Goal: Find contact information: Find contact information

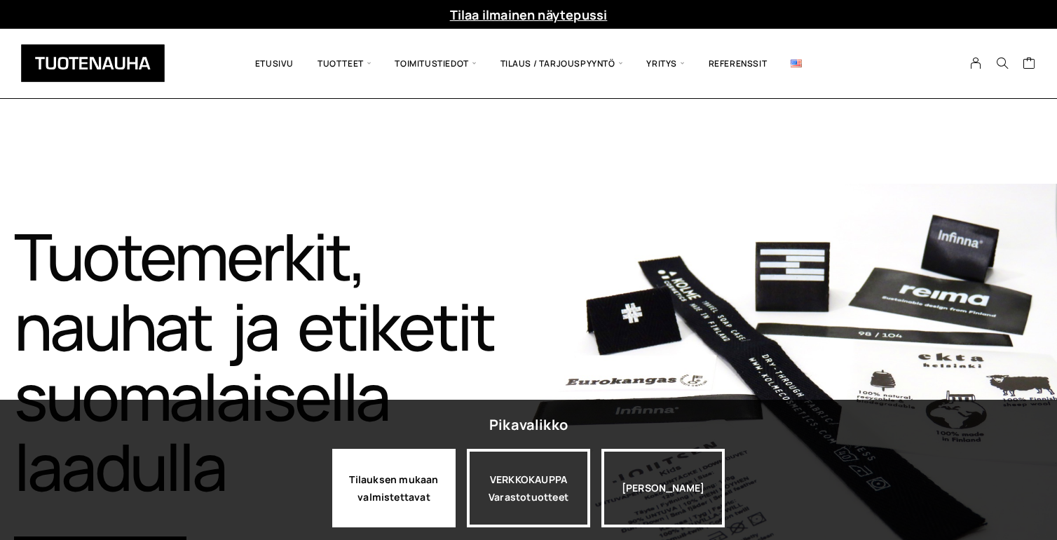
scroll to position [15, 0]
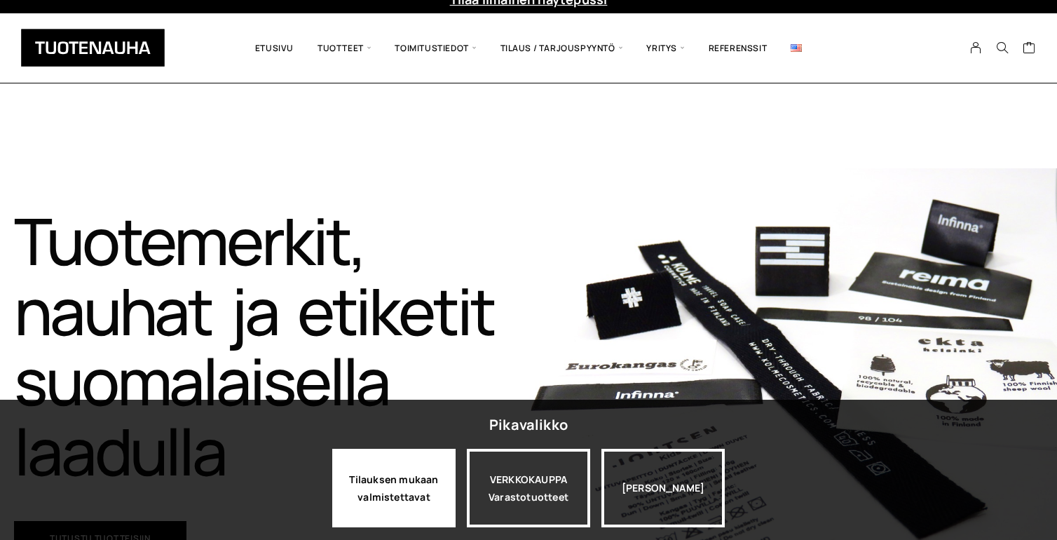
click at [421, 494] on div "Tilauksen mukaan valmistettavat" at bounding box center [393, 488] width 123 height 79
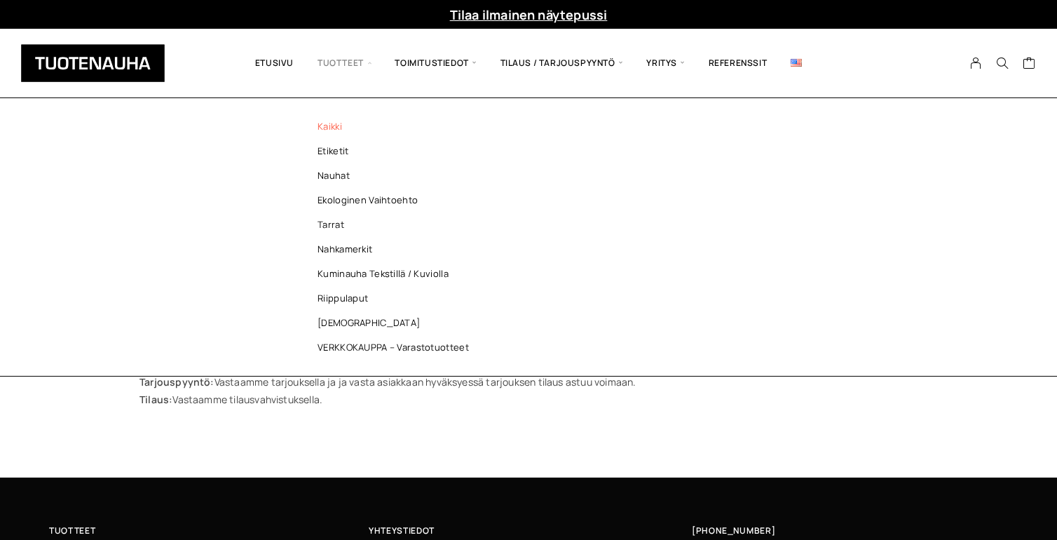
click at [334, 61] on span "Tuotteet" at bounding box center [344, 63] width 77 height 48
click at [338, 152] on link "Etiketit" at bounding box center [396, 151] width 203 height 25
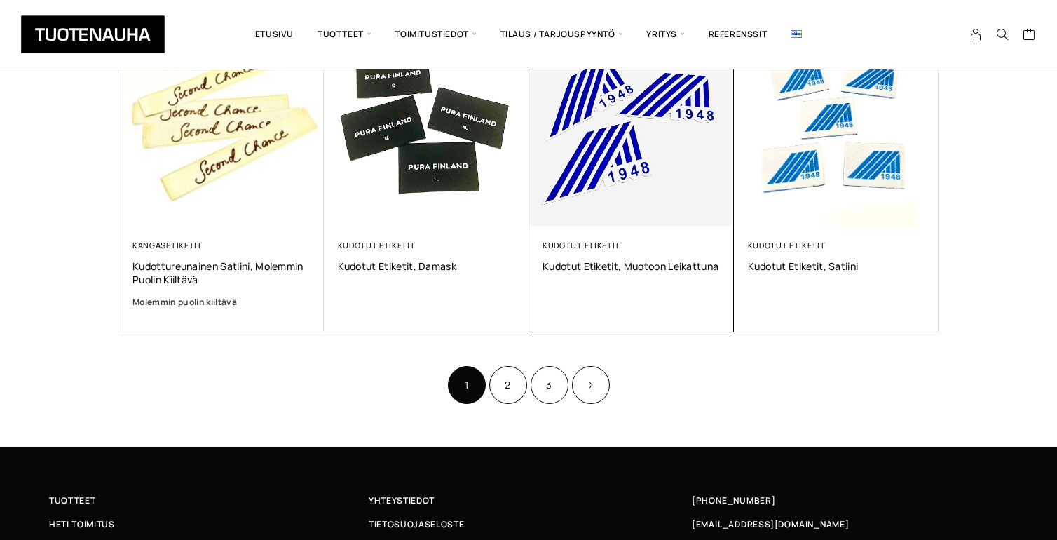
scroll to position [890, 0]
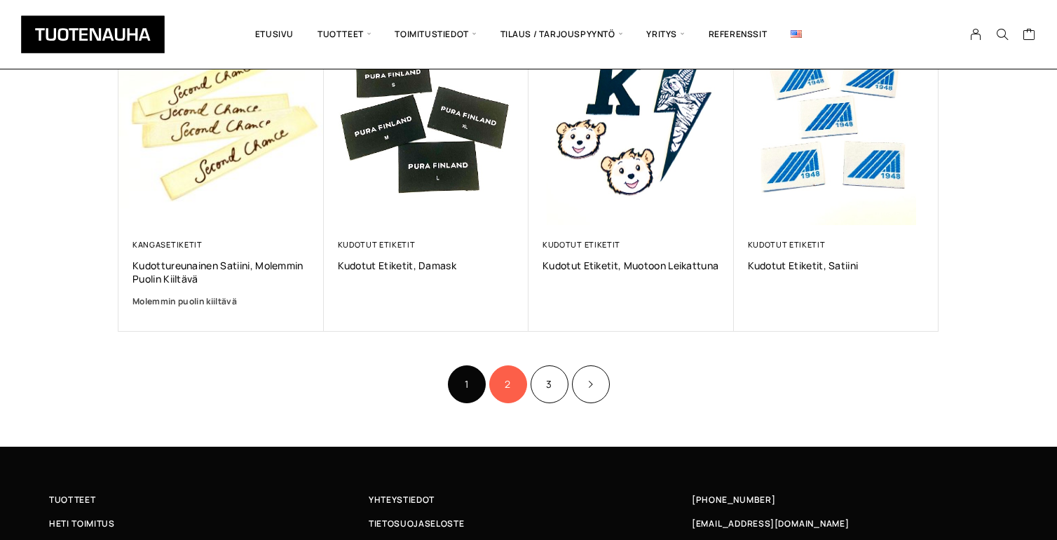
click at [507, 377] on link "2" at bounding box center [508, 384] width 38 height 38
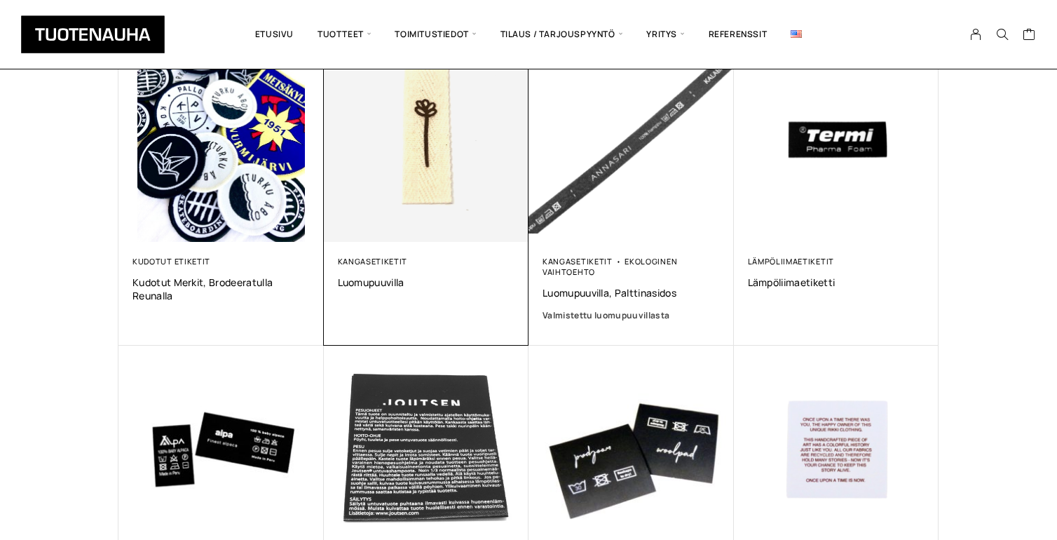
scroll to position [269, 0]
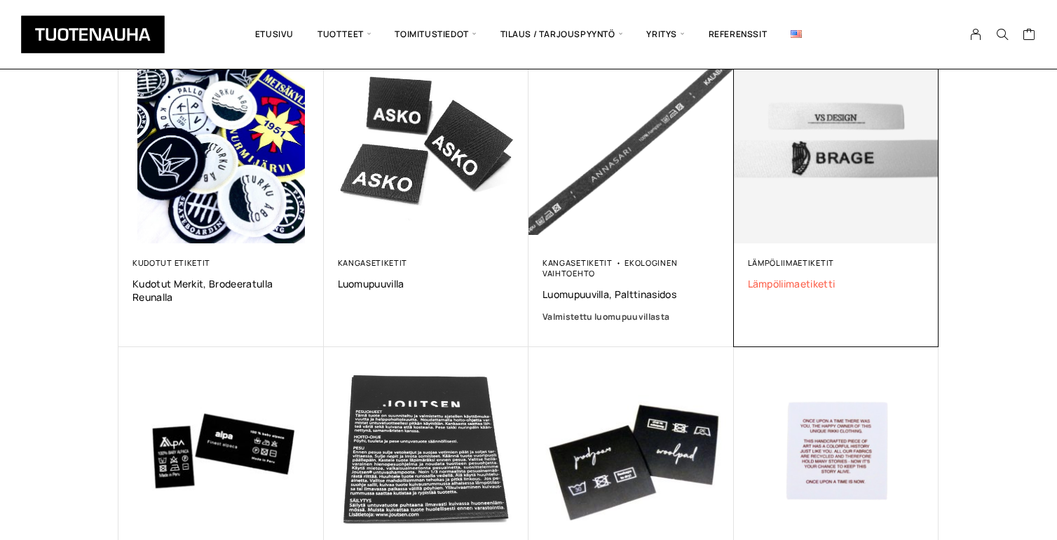
click at [800, 283] on span "Lämpöliimaetiketti" at bounding box center [836, 283] width 177 height 13
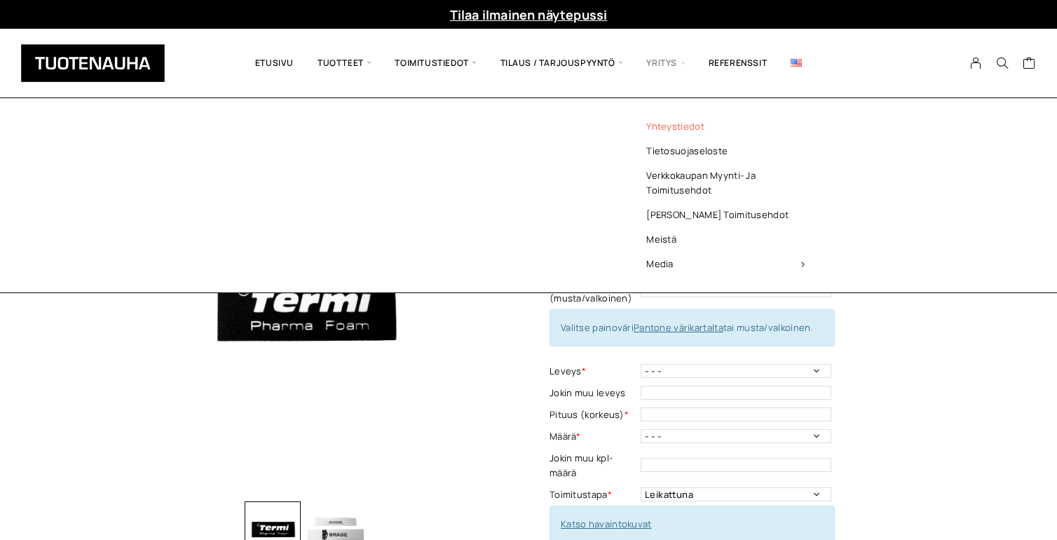
click at [681, 125] on link "Yhteystiedot" at bounding box center [725, 126] width 203 height 25
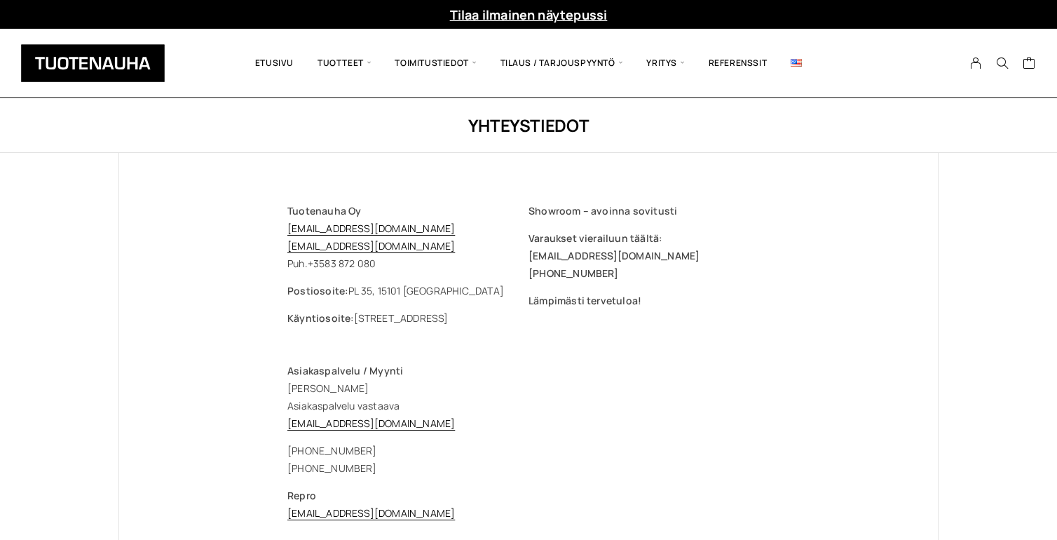
scroll to position [3, 0]
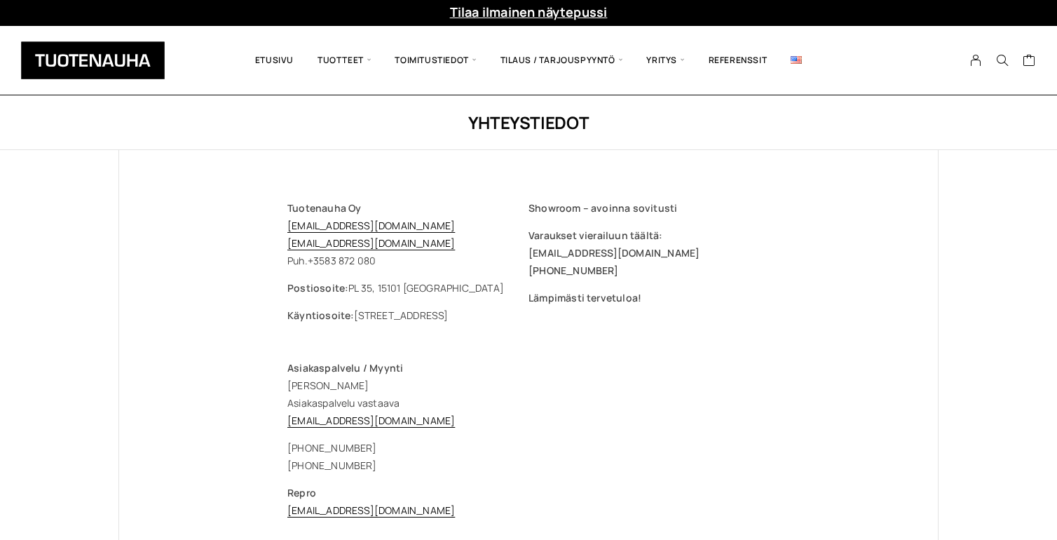
drag, startPoint x: 283, startPoint y: 462, endPoint x: 377, endPoint y: 470, distance: 95.0
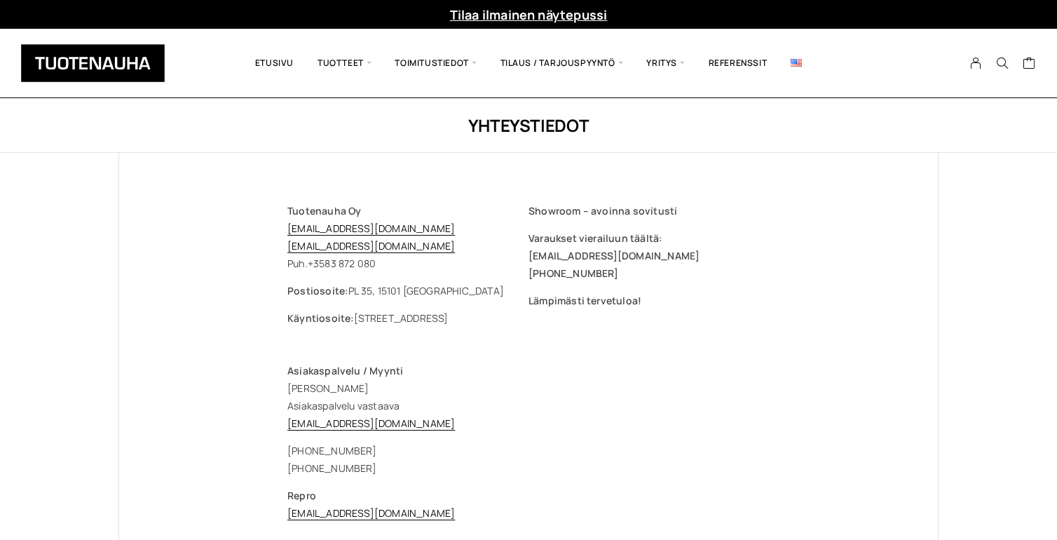
copy div "[PHONE_NUMBER]"
